Goal: Information Seeking & Learning: Learn about a topic

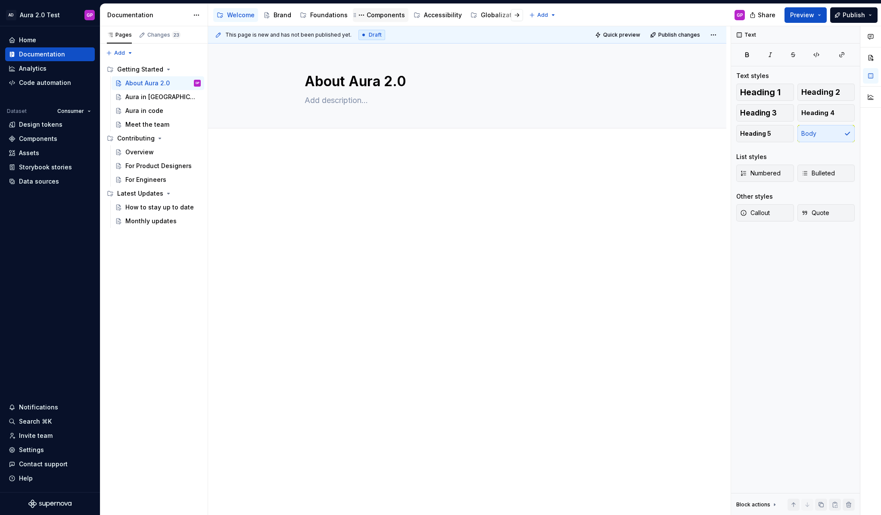
click at [369, 11] on div "Components" at bounding box center [385, 15] width 38 height 9
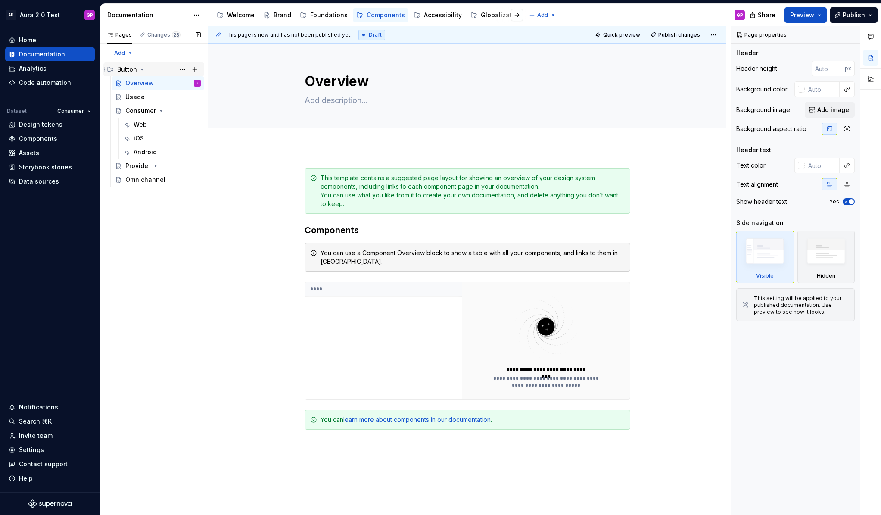
click at [126, 71] on div "Button" at bounding box center [127, 69] width 20 height 9
click at [128, 69] on div "Button" at bounding box center [127, 69] width 20 height 9
click at [134, 110] on div "Consumer" at bounding box center [140, 110] width 31 height 9
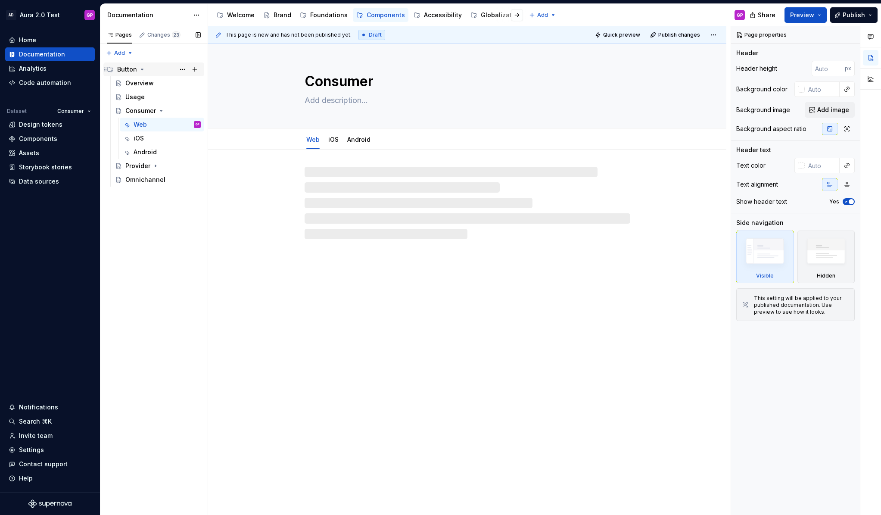
click at [124, 69] on div "Button" at bounding box center [127, 69] width 20 height 9
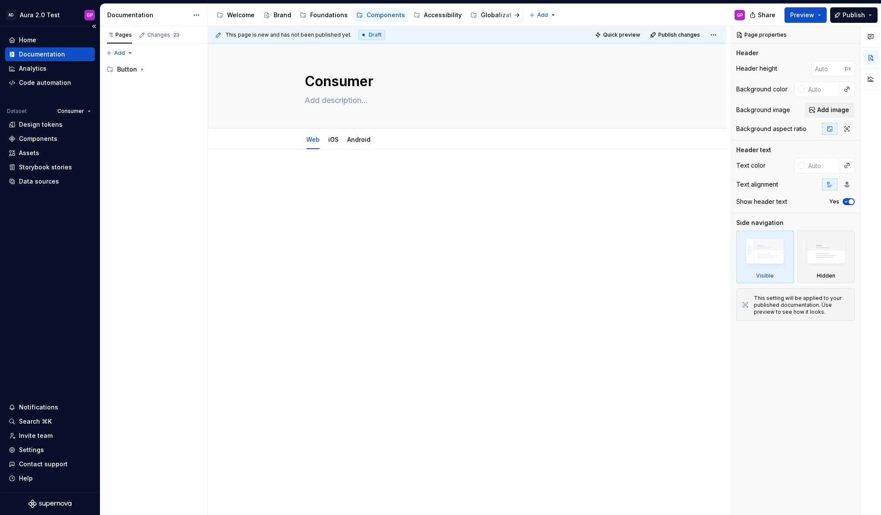
click at [28, 53] on div "Documentation" at bounding box center [42, 54] width 46 height 9
click at [138, 136] on div "iOS" at bounding box center [138, 138] width 10 height 9
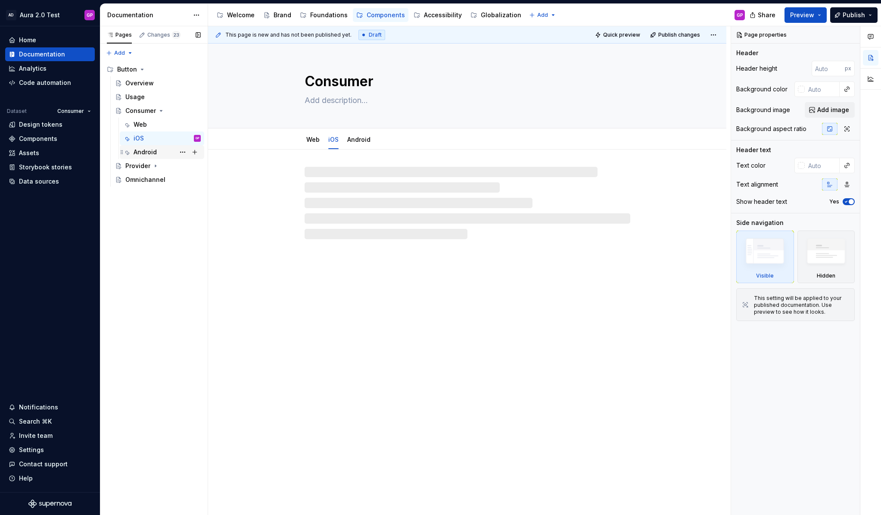
click at [139, 149] on div "Android" at bounding box center [144, 152] width 23 height 9
click at [136, 114] on div "Consumer" at bounding box center [140, 110] width 31 height 9
click at [137, 125] on div "Web" at bounding box center [139, 124] width 13 height 9
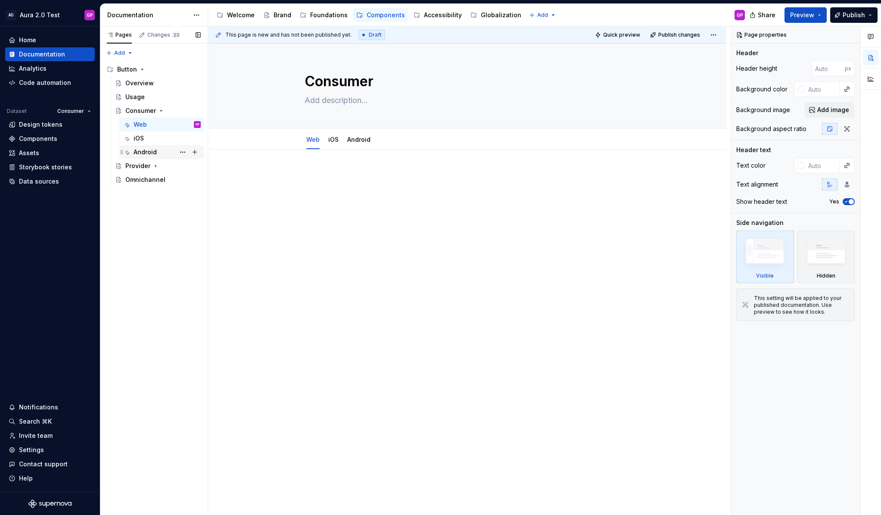
drag, startPoint x: 137, startPoint y: 138, endPoint x: 139, endPoint y: 150, distance: 12.8
click at [137, 138] on div "iOS" at bounding box center [138, 138] width 10 height 9
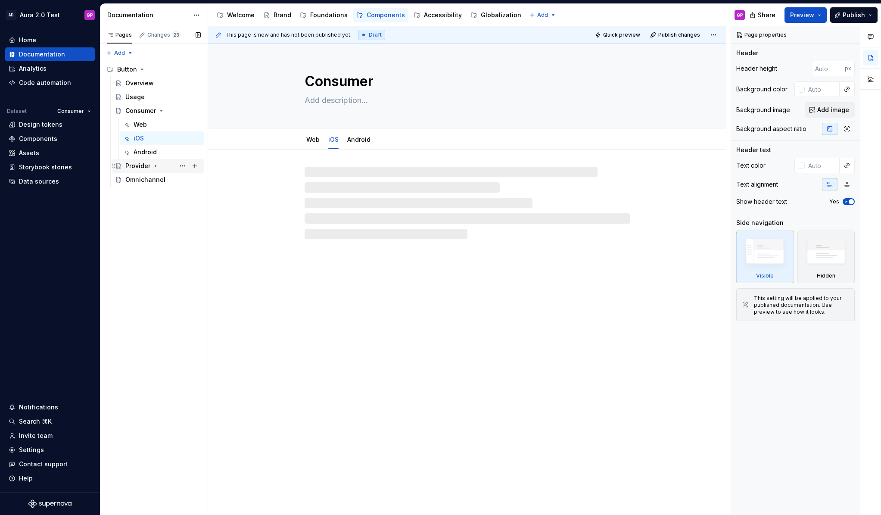
drag, startPoint x: 140, startPoint y: 152, endPoint x: 144, endPoint y: 161, distance: 10.8
click at [140, 152] on div "Android" at bounding box center [144, 152] width 23 height 9
click at [141, 164] on div "Provider" at bounding box center [137, 165] width 25 height 9
click at [140, 195] on div "Orion Web" at bounding box center [148, 193] width 31 height 9
click at [139, 205] on div "Omnichannel" at bounding box center [145, 207] width 40 height 9
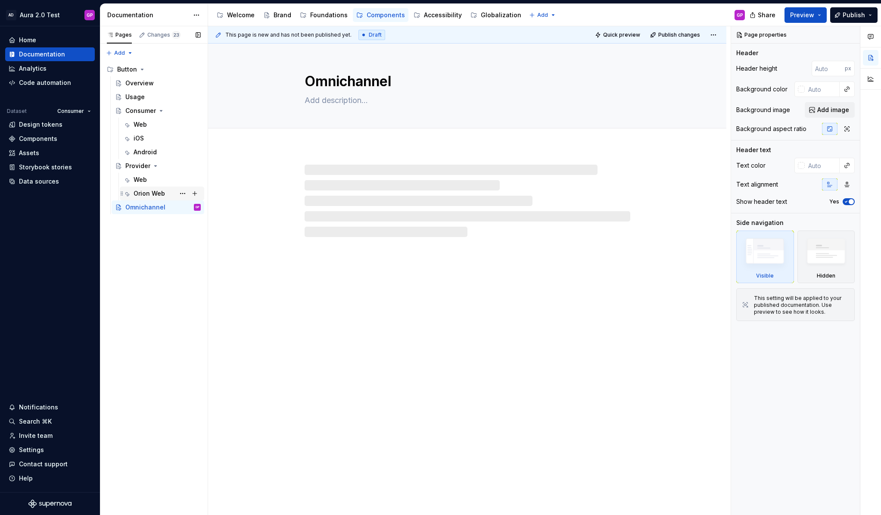
click at [138, 193] on div "Orion Web" at bounding box center [148, 193] width 31 height 9
click at [140, 180] on div "Web" at bounding box center [139, 179] width 13 height 9
click at [141, 164] on div "Provider" at bounding box center [137, 165] width 25 height 9
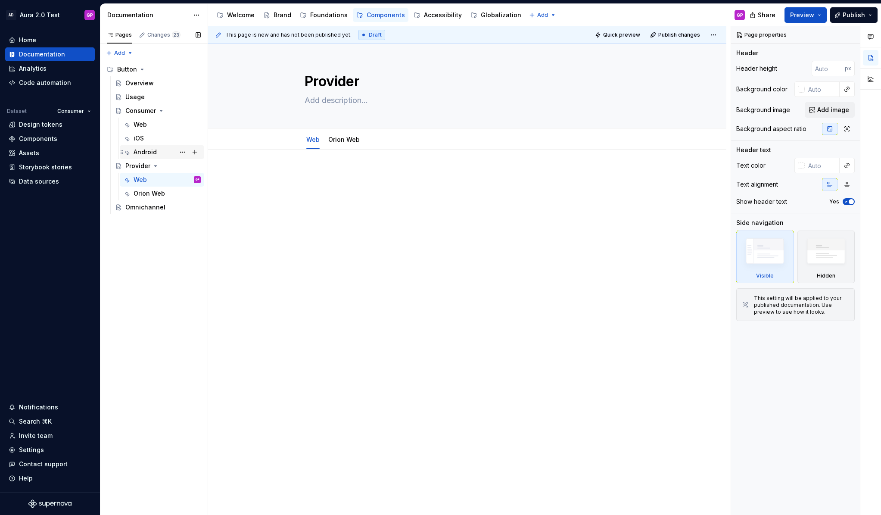
click at [138, 148] on div "Android" at bounding box center [144, 152] width 23 height 9
drag, startPoint x: 139, startPoint y: 135, endPoint x: 140, endPoint y: 129, distance: 6.1
click at [139, 135] on div "iOS" at bounding box center [138, 138] width 10 height 9
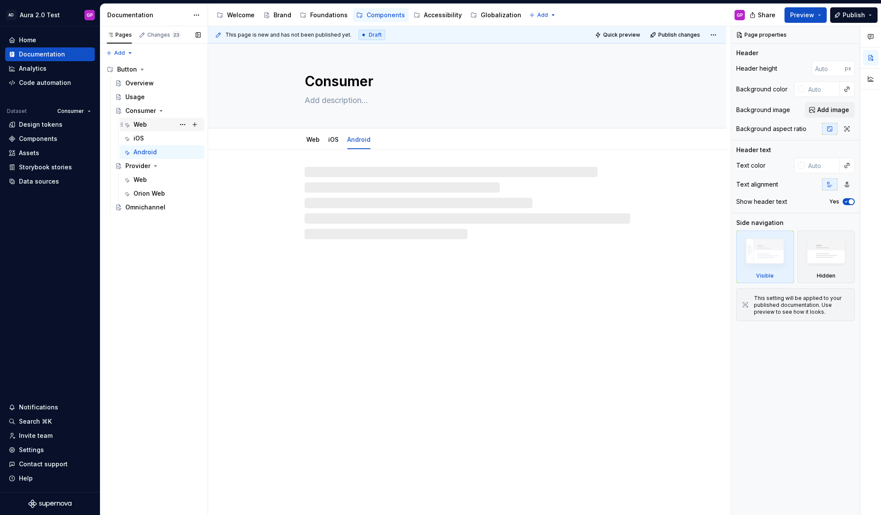
click at [140, 121] on div "Web" at bounding box center [139, 124] width 13 height 9
click at [138, 112] on div "Consumer" at bounding box center [140, 110] width 31 height 9
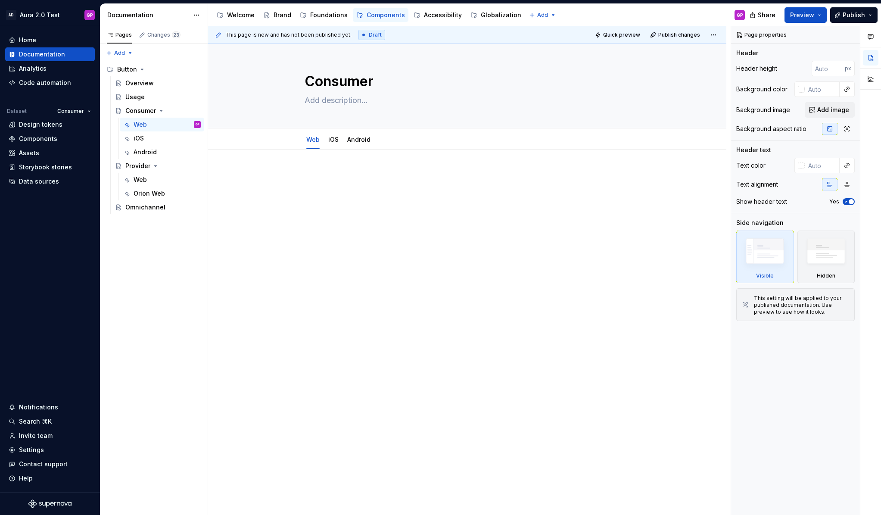
type textarea "*"
